Goal: Check status: Check status

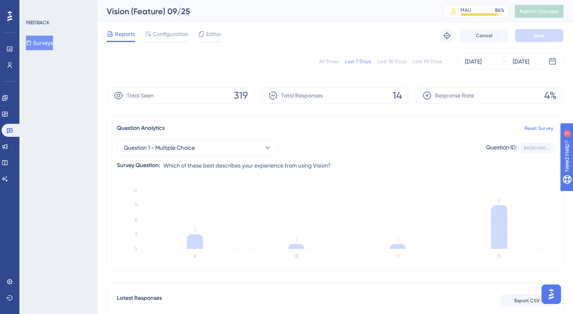
click at [338, 59] on div "All Times" at bounding box center [328, 61] width 19 height 6
click at [247, 145] on button "Question 1 - Multiple Choice" at bounding box center [198, 148] width 162 height 16
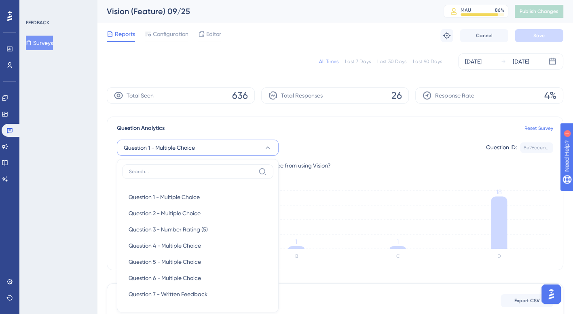
scroll to position [73, 0]
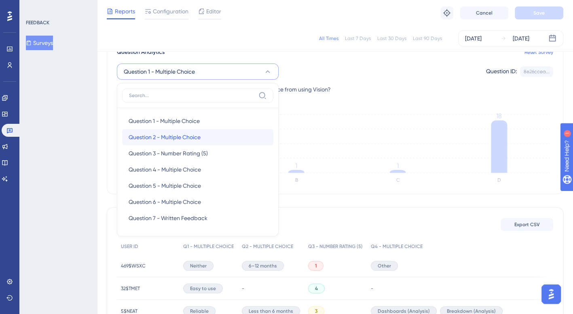
click at [186, 137] on span "Question 2 - Multiple Choice" at bounding box center [165, 137] width 72 height 10
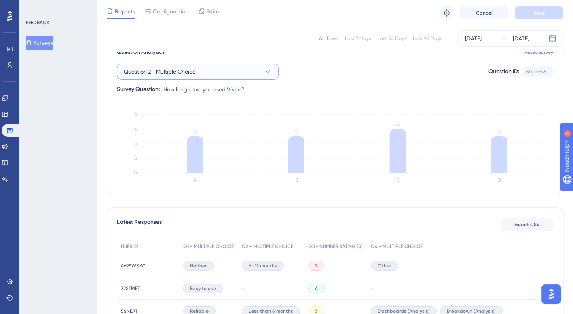
click at [196, 74] on span "Question 2 - Multiple Choice" at bounding box center [160, 72] width 72 height 10
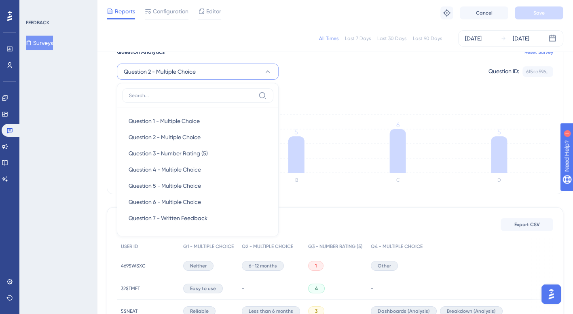
scroll to position [75, 0]
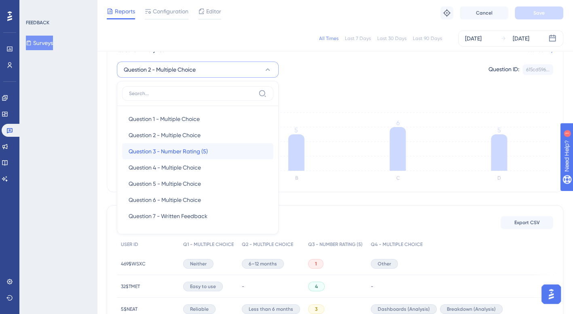
click at [194, 150] on span "Question 3 - Number Rating (5)" at bounding box center [168, 151] width 79 height 10
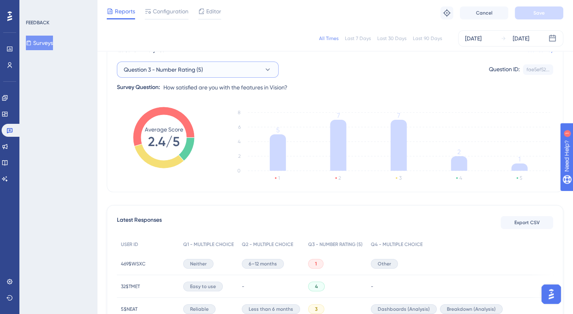
click at [206, 66] on button "Question 3 - Number Rating (5)" at bounding box center [198, 69] width 162 height 16
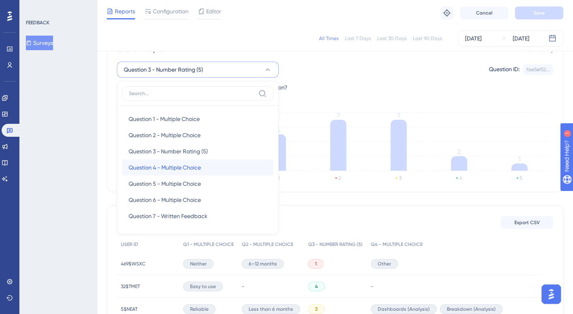
click at [201, 166] on span "Question 4 - Multiple Choice" at bounding box center [165, 168] width 72 height 10
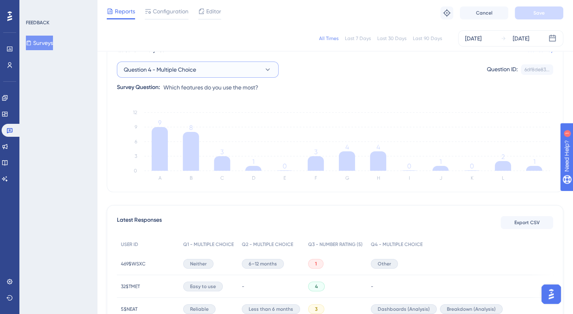
click at [223, 74] on button "Question 4 - Multiple Choice" at bounding box center [198, 69] width 162 height 16
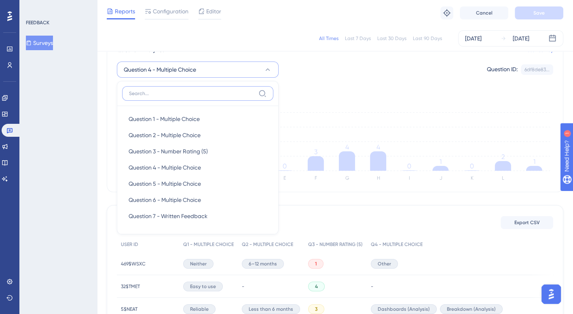
scroll to position [70, 0]
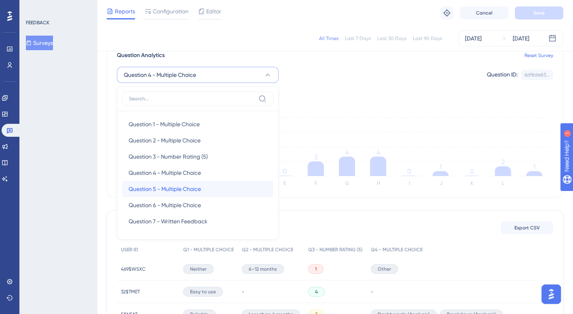
click at [200, 188] on span "Question 5 - Multiple Choice" at bounding box center [165, 189] width 72 height 10
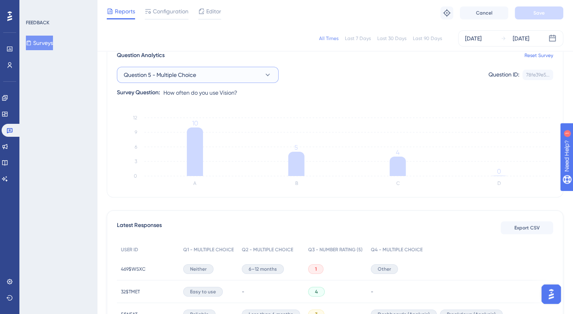
click at [191, 68] on button "Question 5 - Multiple Choice" at bounding box center [198, 75] width 162 height 16
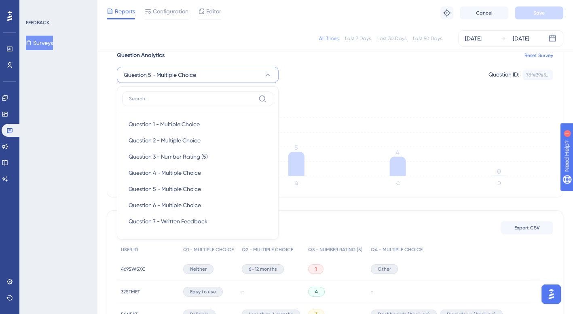
scroll to position [74, 0]
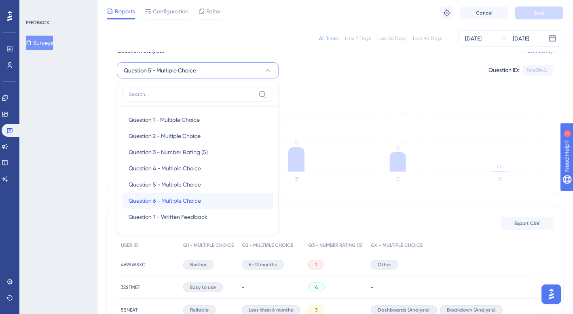
click at [181, 202] on span "Question 6 - Multiple Choice" at bounding box center [165, 201] width 72 height 10
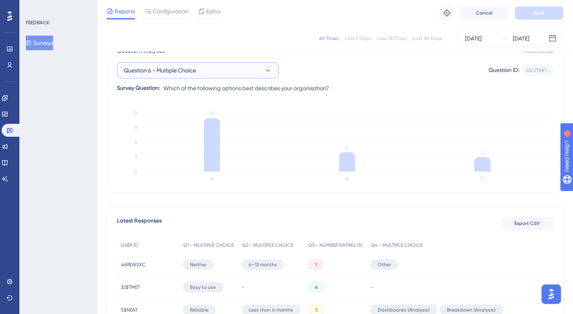
click at [159, 77] on button "Question 6 - Multiple Choice" at bounding box center [198, 70] width 162 height 16
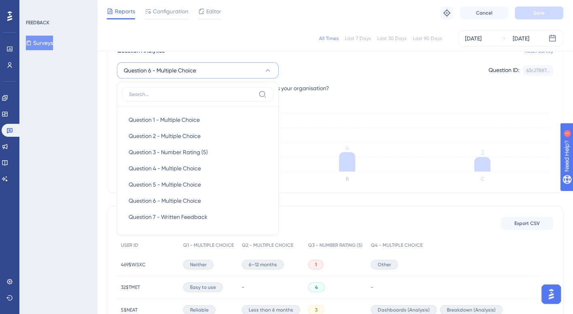
scroll to position [75, 0]
click at [161, 215] on span "Question 7 - Written Feedback" at bounding box center [168, 216] width 79 height 10
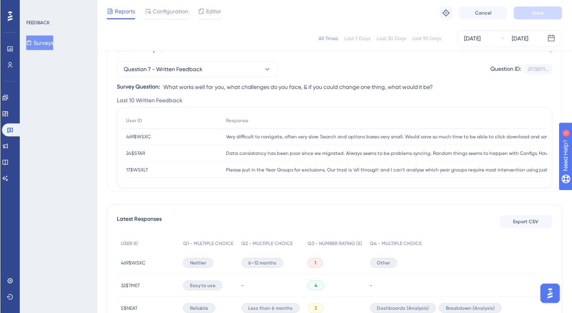
scroll to position [75, 0]
